Goal: Check status: Check status

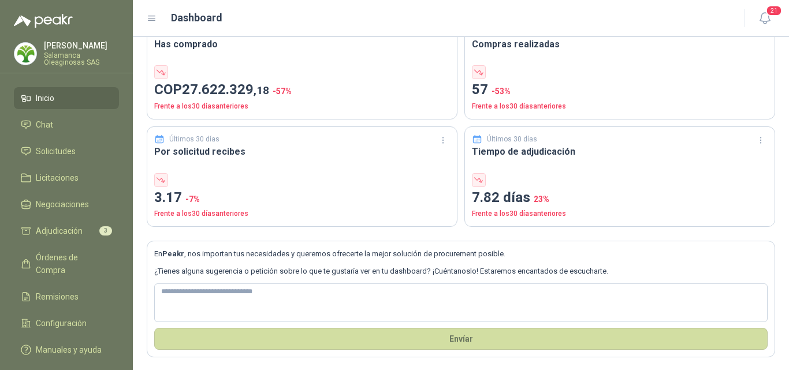
scroll to position [66, 0]
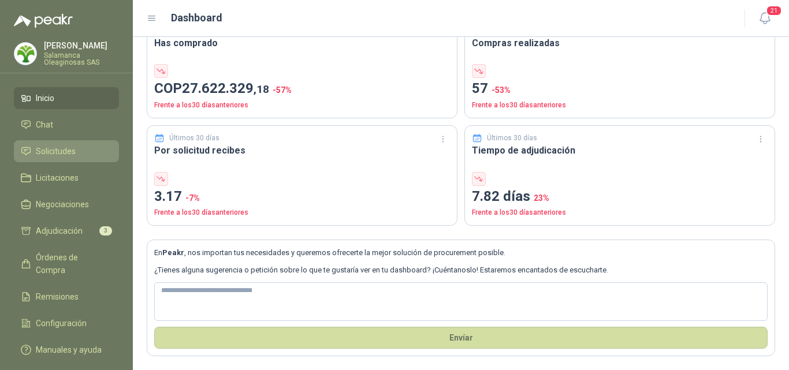
click at [80, 150] on li "Solicitudes" at bounding box center [66, 151] width 91 height 13
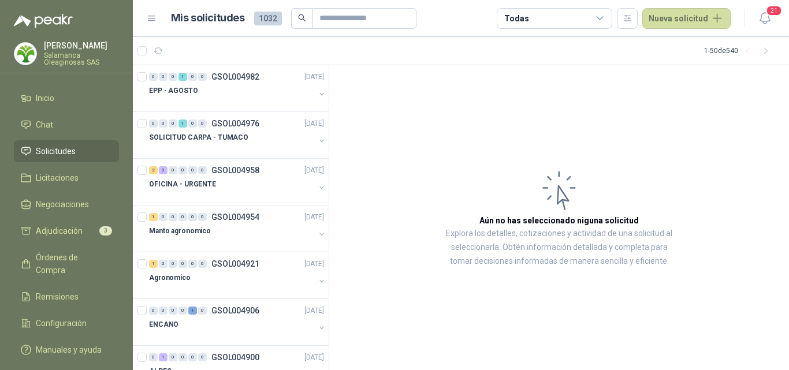
click at [87, 55] on p "Salamanca Oleaginosas SAS" at bounding box center [81, 59] width 75 height 14
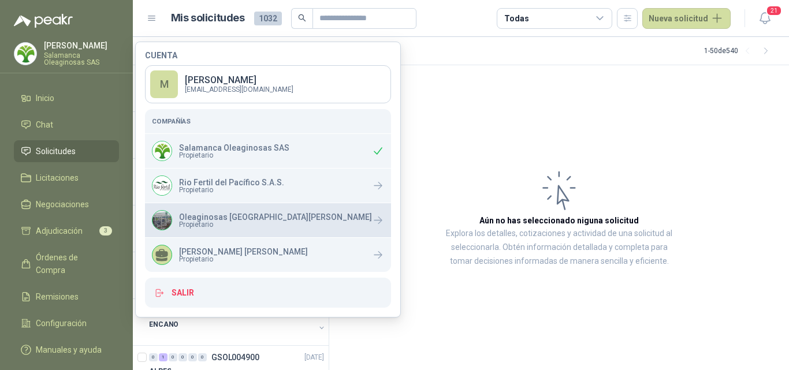
click at [205, 227] on span "Propietario" at bounding box center [275, 224] width 193 height 7
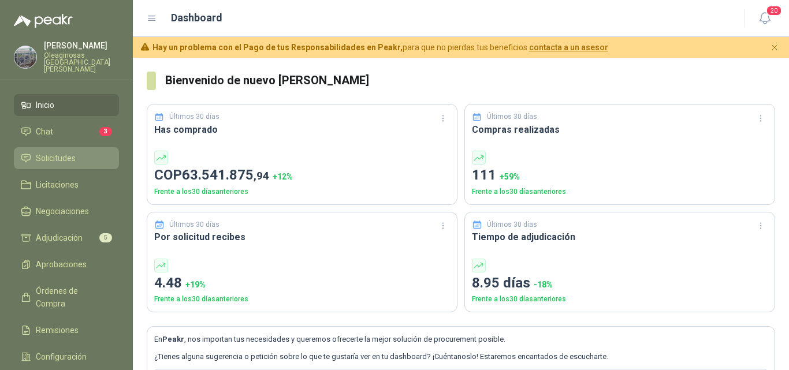
click at [83, 156] on li "Solicitudes" at bounding box center [66, 158] width 91 height 13
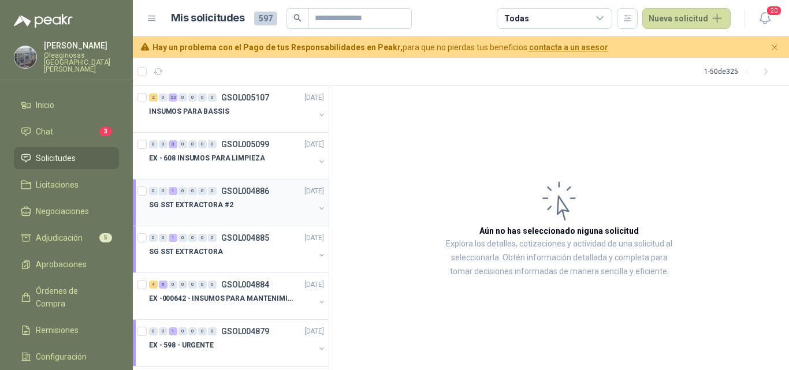
click at [247, 207] on div "SG SST EXTRACTORA #2" at bounding box center [232, 205] width 166 height 14
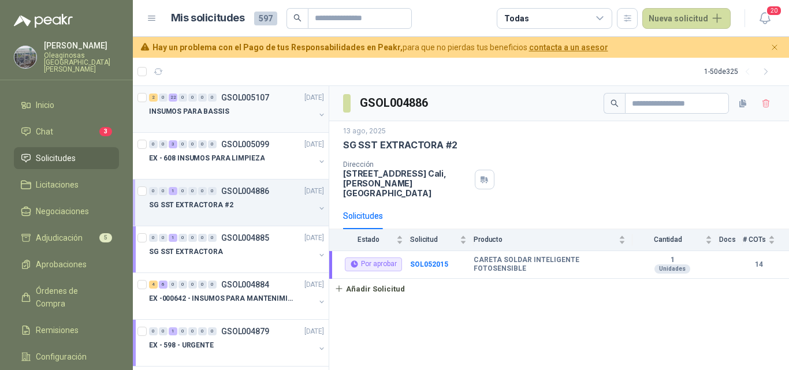
click at [230, 127] on div at bounding box center [232, 122] width 166 height 9
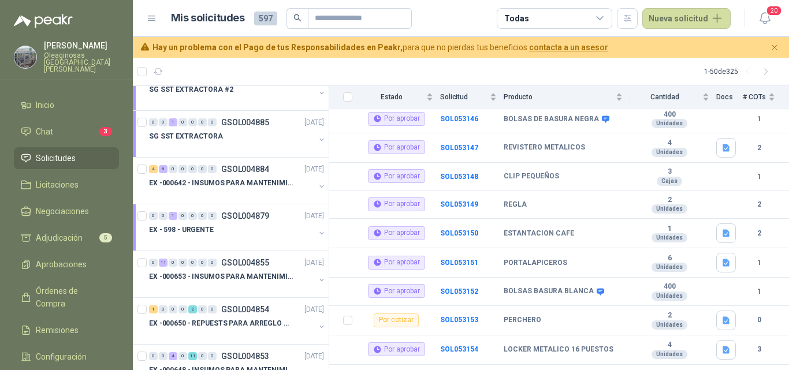
scroll to position [229, 0]
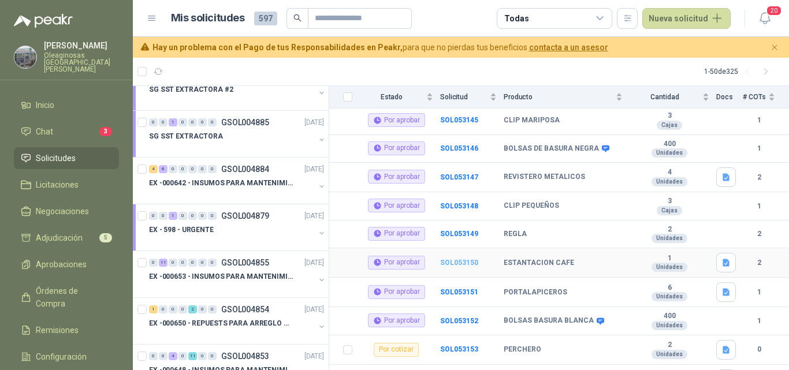
click at [463, 259] on b "SOL053150" at bounding box center [459, 263] width 38 height 8
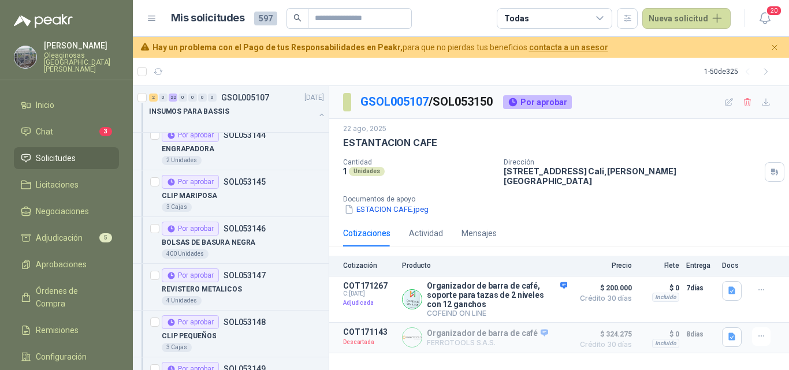
scroll to position [116, 0]
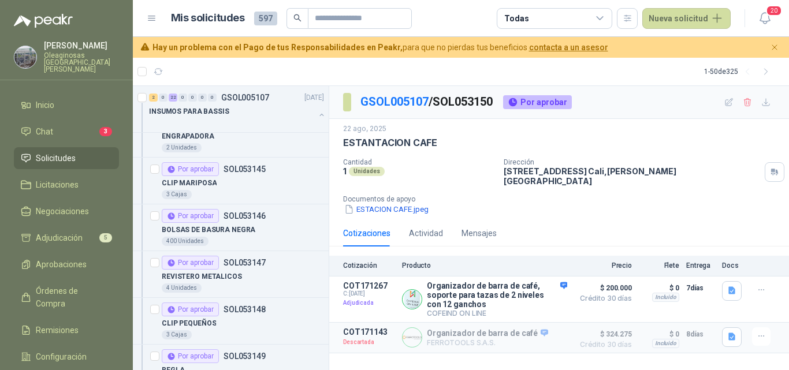
click at [60, 152] on span "Solicitudes" at bounding box center [56, 158] width 40 height 13
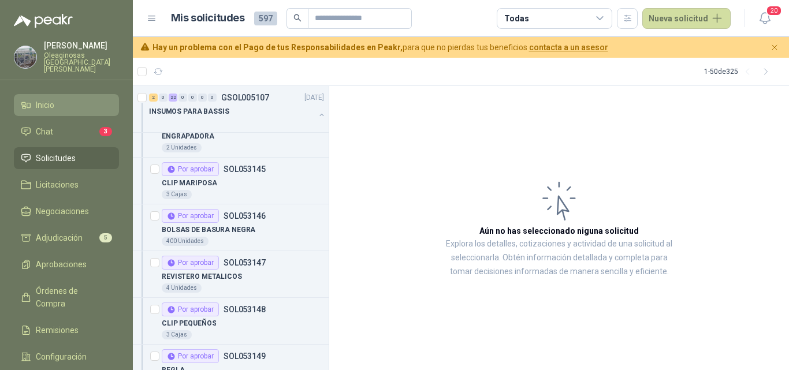
click at [62, 101] on li "Inicio" at bounding box center [66, 105] width 91 height 13
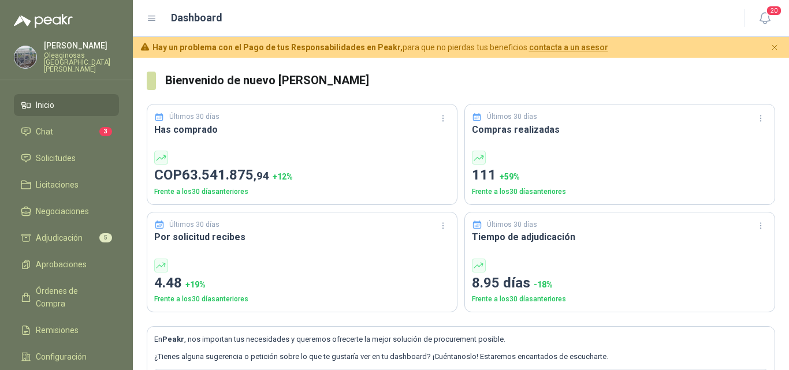
click at [79, 58] on p "Oleaginosas [GEOGRAPHIC_DATA][PERSON_NAME]" at bounding box center [81, 62] width 75 height 21
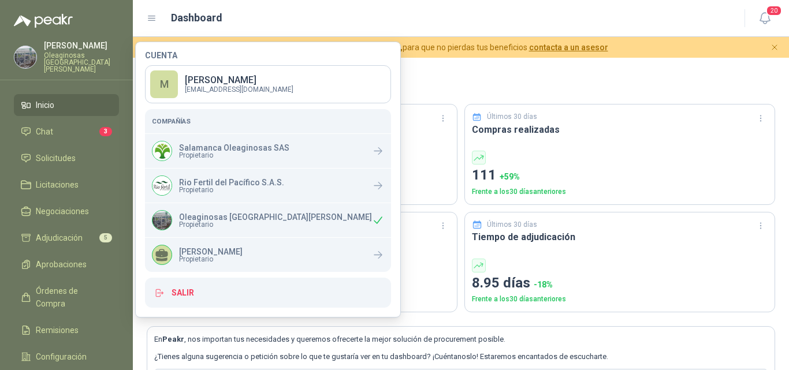
click at [201, 224] on span "Propietario" at bounding box center [275, 224] width 193 height 7
click at [69, 152] on span "Solicitudes" at bounding box center [56, 158] width 40 height 13
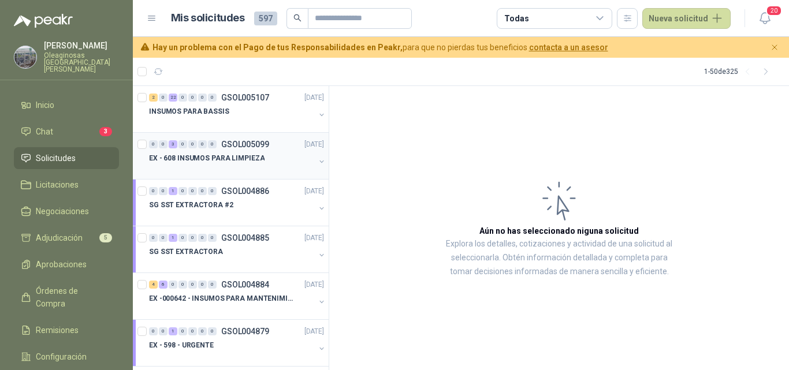
click at [247, 166] on div at bounding box center [232, 169] width 166 height 9
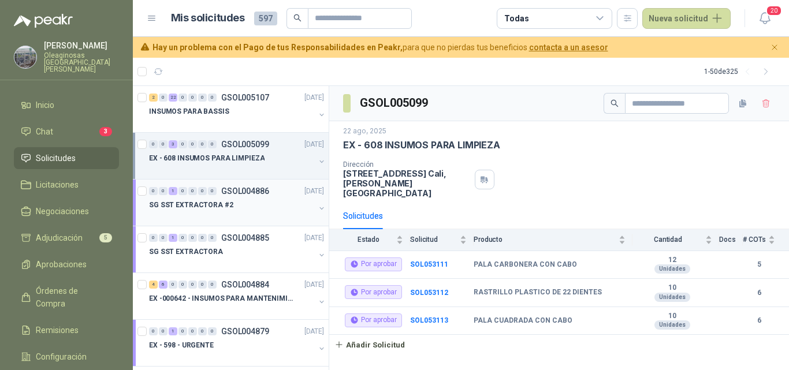
click at [229, 208] on div "SG SST EXTRACTORA #2" at bounding box center [232, 205] width 166 height 14
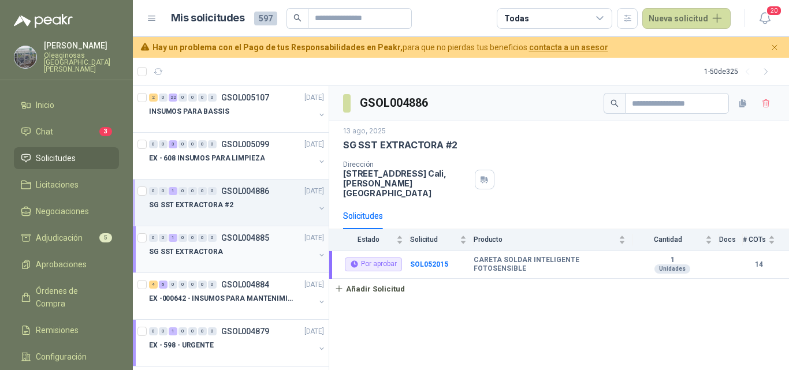
click at [230, 257] on div "SG SST EXTRACTORA" at bounding box center [232, 252] width 166 height 14
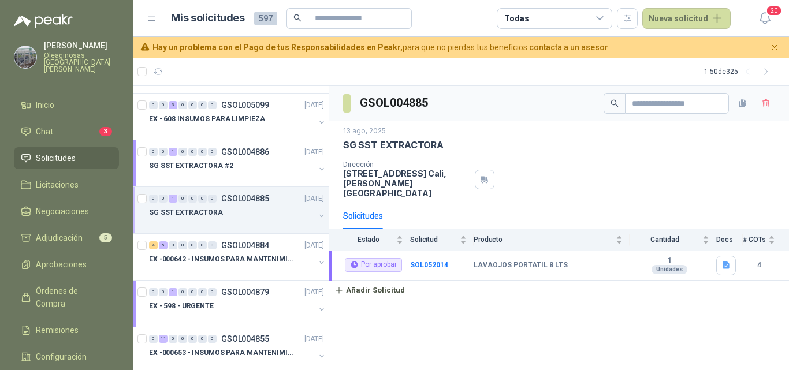
scroll to position [58, 0]
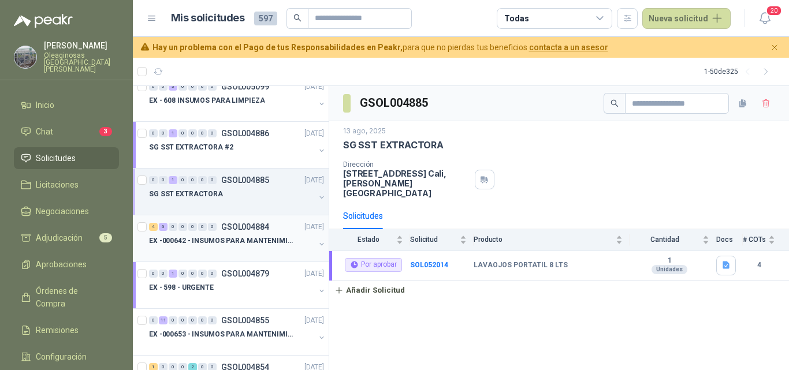
click at [231, 253] on div at bounding box center [232, 252] width 166 height 9
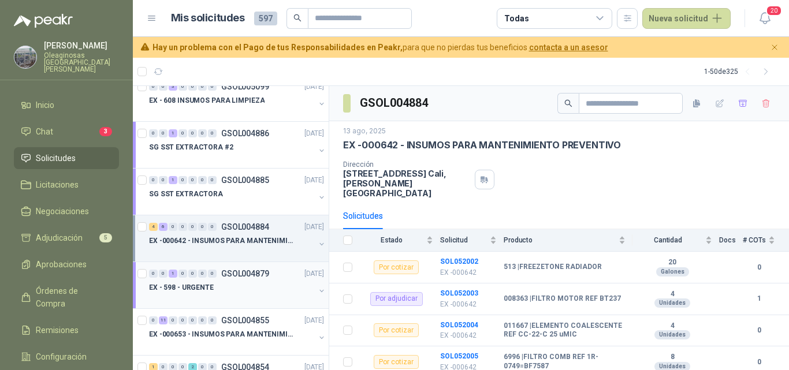
click at [236, 284] on div "EX - 598 - URGENTE" at bounding box center [232, 288] width 166 height 14
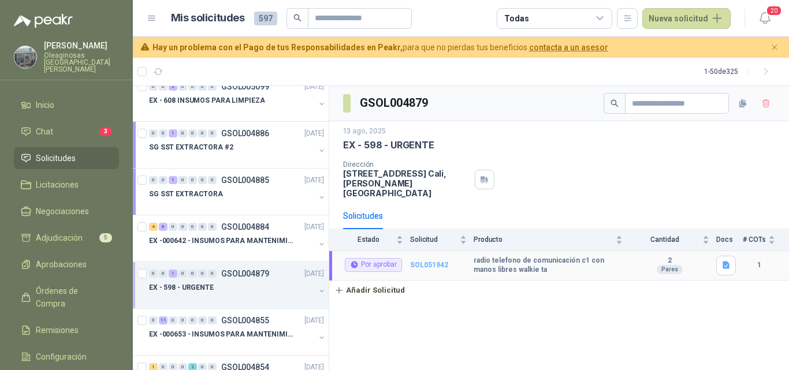
click at [426, 261] on b "SOL051942" at bounding box center [429, 265] width 38 height 8
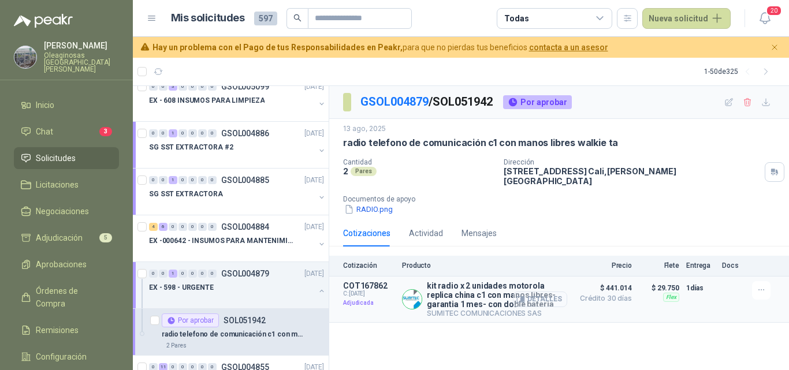
click at [550, 293] on button "Detalles" at bounding box center [540, 300] width 54 height 16
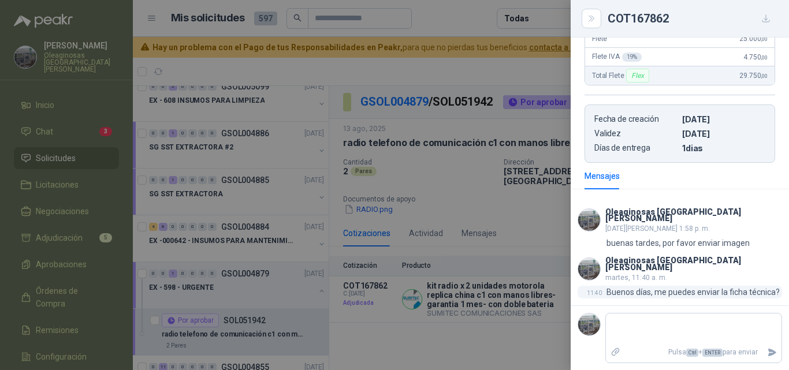
scroll to position [255, 0]
click at [523, 291] on div at bounding box center [394, 185] width 789 height 370
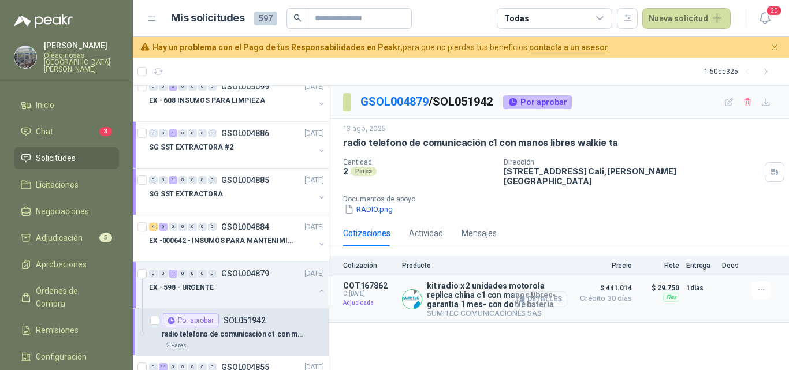
click at [554, 292] on button "Detalles" at bounding box center [540, 300] width 54 height 16
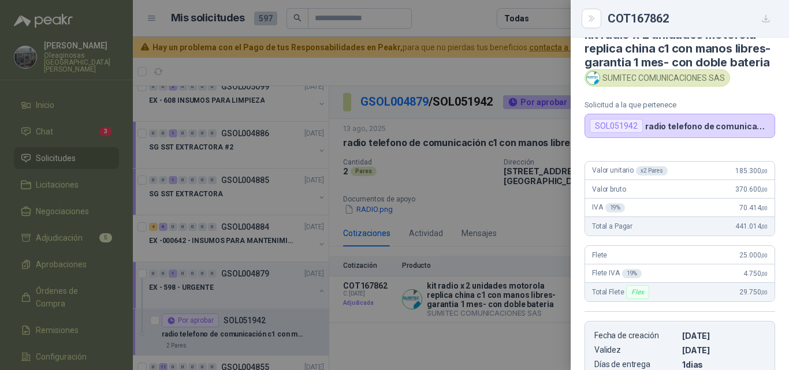
scroll to position [0, 0]
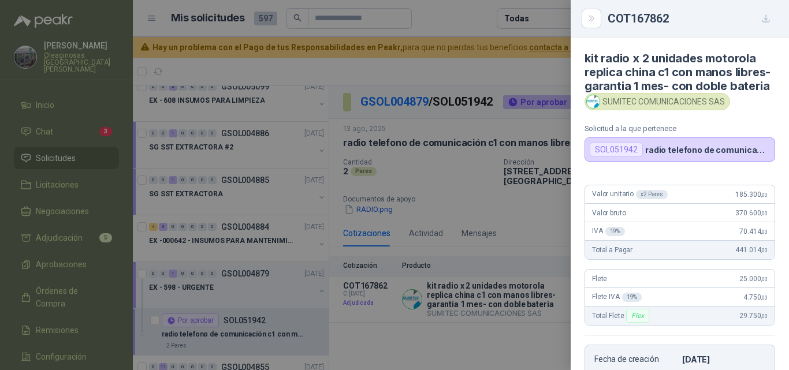
click at [504, 295] on div at bounding box center [394, 185] width 789 height 370
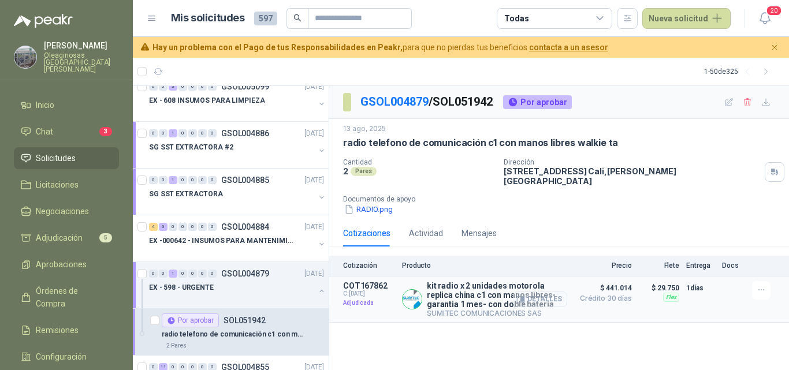
click at [546, 292] on button "Detalles" at bounding box center [540, 300] width 54 height 16
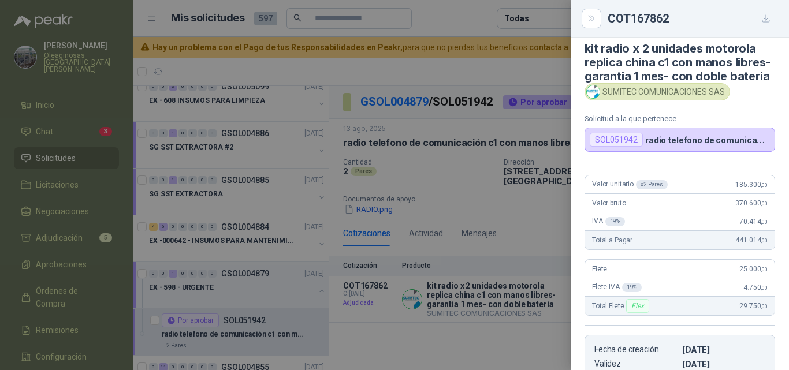
scroll to position [0, 0]
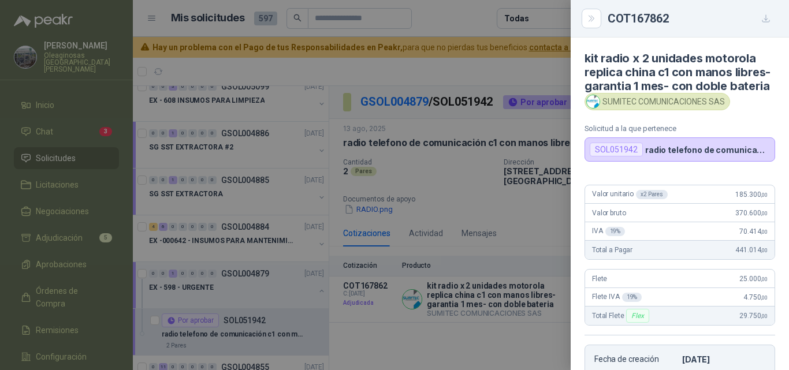
click at [532, 173] on div at bounding box center [394, 185] width 789 height 370
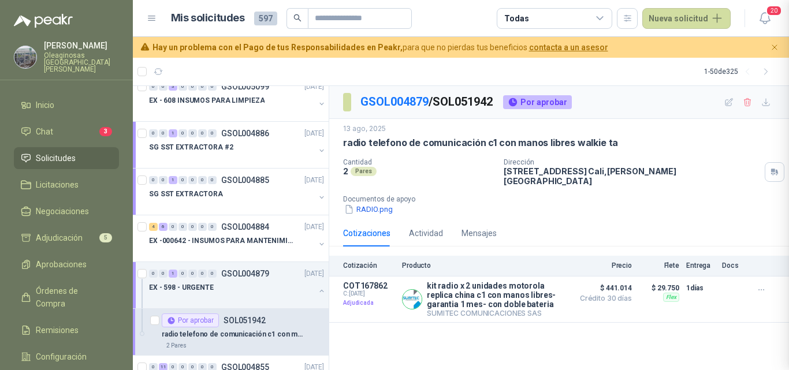
scroll to position [255, 0]
click at [537, 296] on button "Detalles" at bounding box center [540, 300] width 54 height 16
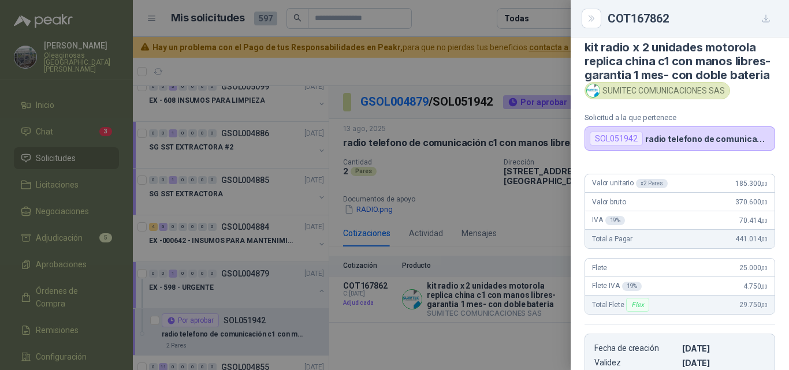
scroll to position [0, 0]
